Goal: Check status: Check status

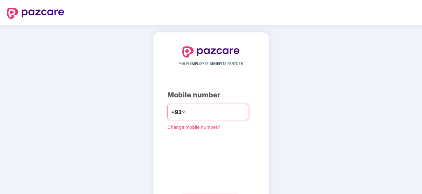
type input "**********"
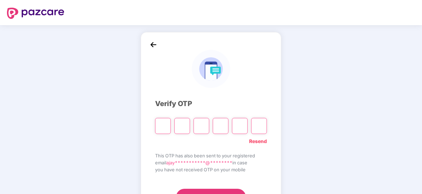
type input "*"
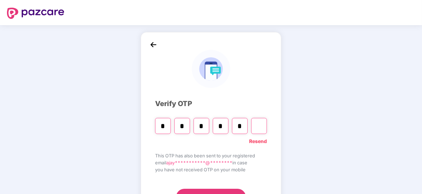
type input "*"
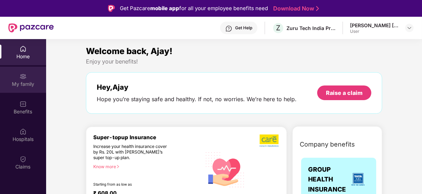
click at [18, 80] on div "My family" at bounding box center [23, 80] width 46 height 26
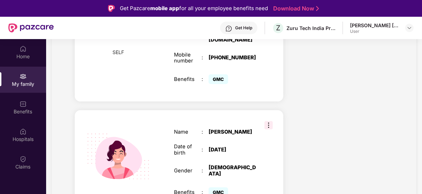
scroll to position [79, 0]
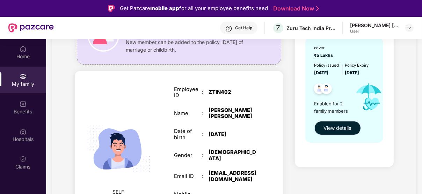
click at [328, 132] on button "View details" at bounding box center [338, 128] width 46 height 14
